Goal: Check status: Check status

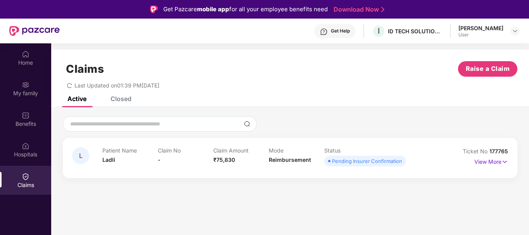
click at [226, 188] on section "Claims Raise a Claim Last Updated on 01:39 PM[DATE] Active Closed L Patient Nam…" at bounding box center [290, 160] width 478 height 235
drag, startPoint x: 215, startPoint y: 160, endPoint x: 249, endPoint y: 162, distance: 34.2
click at [249, 162] on div "Claim Amount ₹75,830" at bounding box center [240, 157] width 55 height 21
click at [261, 187] on section "Claims Raise a Claim Last Updated on 01:39 PM[DATE] Active Closed L Patient Nam…" at bounding box center [290, 160] width 478 height 235
click at [209, 97] on div "Active Closed" at bounding box center [290, 102] width 478 height 11
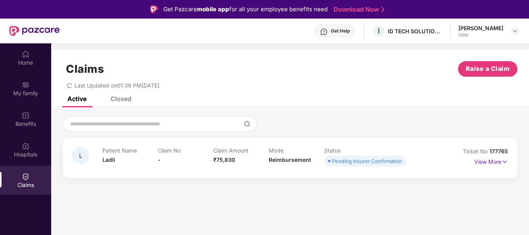
click at [117, 97] on div "Closed" at bounding box center [121, 99] width 21 height 8
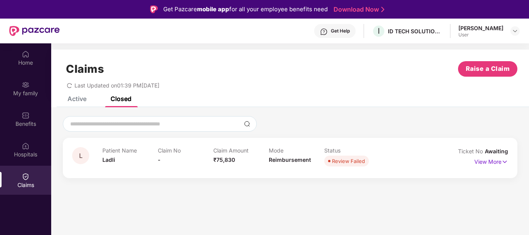
click at [83, 98] on div "Active" at bounding box center [76, 99] width 19 height 8
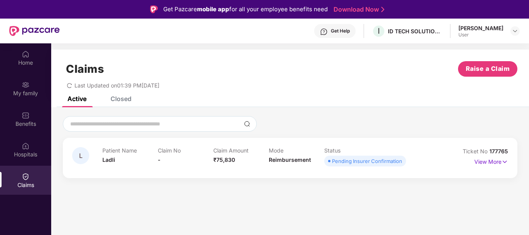
click at [117, 96] on div "Claims Raise a Claim Last Updated on 01:39 PM[DATE]" at bounding box center [290, 73] width 478 height 47
click at [120, 99] on div "Closed" at bounding box center [121, 99] width 21 height 8
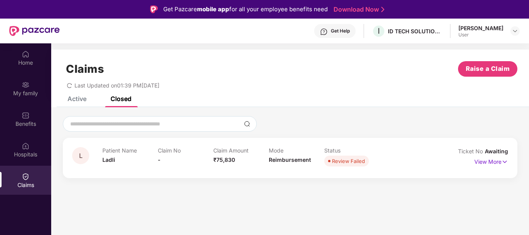
click at [353, 84] on div "Last Updated on 01:39 PM[DATE]" at bounding box center [290, 83] width 455 height 12
drag, startPoint x: 218, startPoint y: 161, endPoint x: 247, endPoint y: 162, distance: 29.5
click at [247, 162] on div "Claim Amount ₹75,830" at bounding box center [240, 157] width 55 height 21
drag, startPoint x: 239, startPoint y: 193, endPoint x: 235, endPoint y: 182, distance: 11.9
click at [239, 192] on section "Claims Raise a Claim Last Updated on 01:39 PM[DATE] Active Closed L Patient Nam…" at bounding box center [290, 160] width 478 height 235
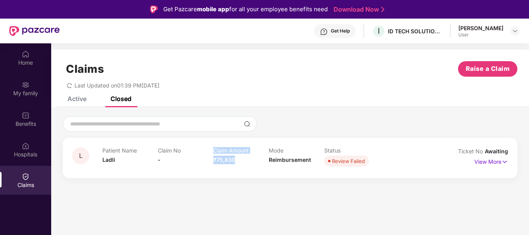
drag, startPoint x: 228, startPoint y: 166, endPoint x: 199, endPoint y: 164, distance: 29.2
click at [199, 164] on div "Patient Name Ladli Claim No - Claim Amount ₹75,830 Mode Reimbursement Status Re…" at bounding box center [268, 157] width 333 height 21
click at [223, 183] on div "L Patient Name Ladli Claim No - Claim Amount ₹75,830 Mode Reimbursement Status …" at bounding box center [290, 146] width 478 height 79
click at [215, 155] on div "Claim Amount ₹75,830" at bounding box center [240, 157] width 55 height 21
drag, startPoint x: 223, startPoint y: 159, endPoint x: 254, endPoint y: 157, distance: 31.5
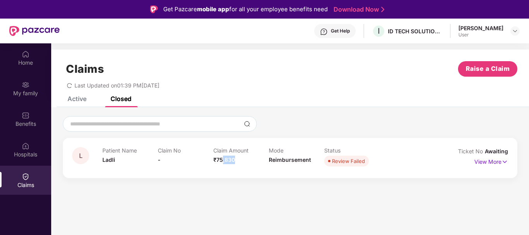
click at [254, 157] on div "Claim Amount ₹75,830" at bounding box center [240, 157] width 55 height 21
click at [249, 167] on div "Claim Amount ₹75,830" at bounding box center [240, 157] width 55 height 21
click at [236, 160] on div "Claim Amount ₹75,830" at bounding box center [240, 157] width 55 height 21
click at [236, 163] on div "Claim Amount ₹75,830" at bounding box center [240, 157] width 55 height 21
